Goal: Information Seeking & Learning: Learn about a topic

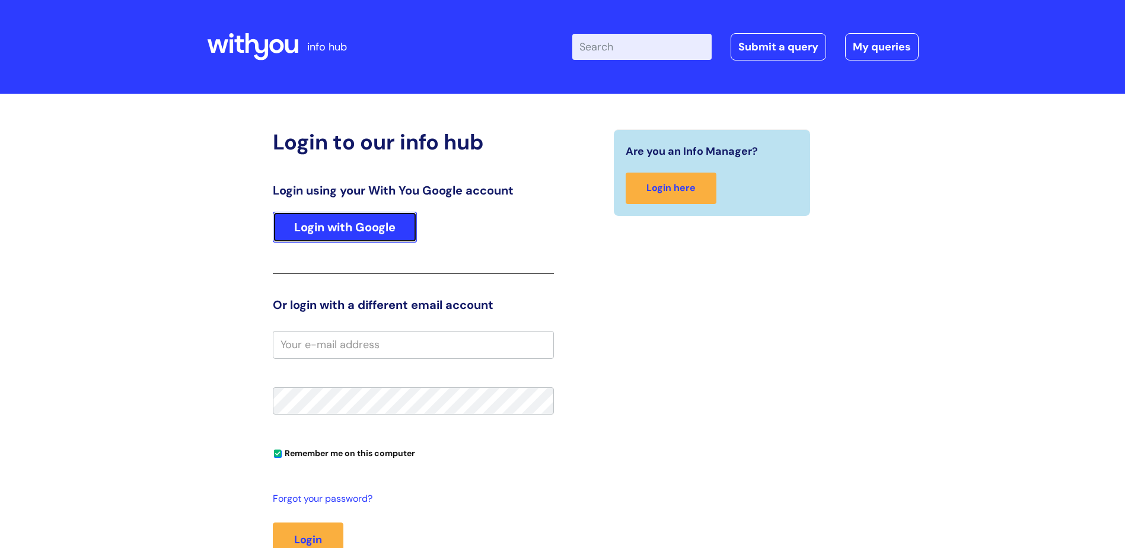
click at [305, 230] on link "Login with Google" at bounding box center [345, 227] width 144 height 31
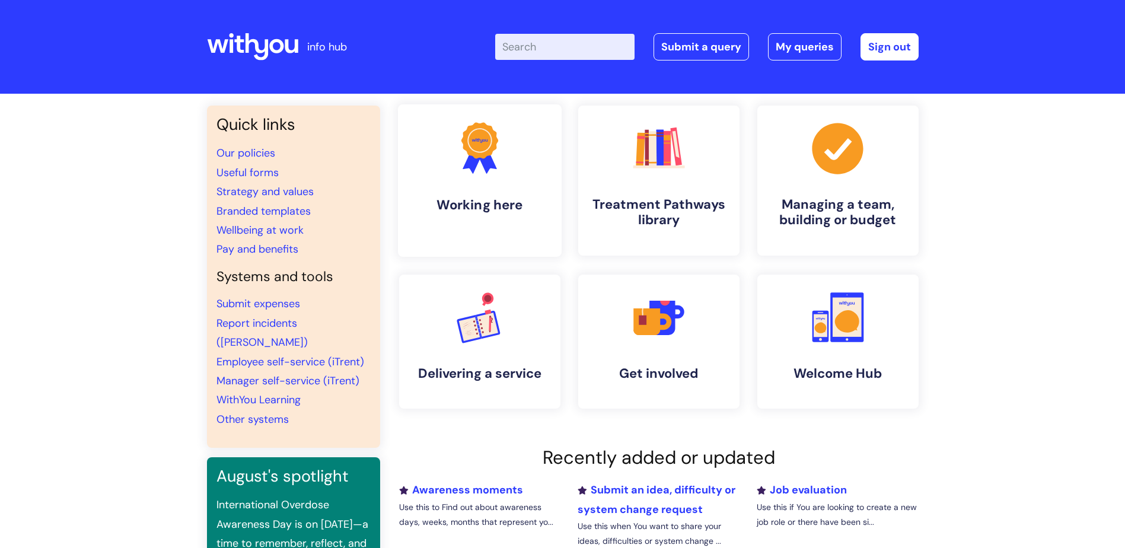
click at [435, 183] on link ".cls-1{fill:#f89b22;}.cls-1,.cls-2,.cls-3{stroke-width:0px;}.cls-2{fill:#2d3cff…" at bounding box center [479, 180] width 164 height 152
